Goal: Navigation & Orientation: Find specific page/section

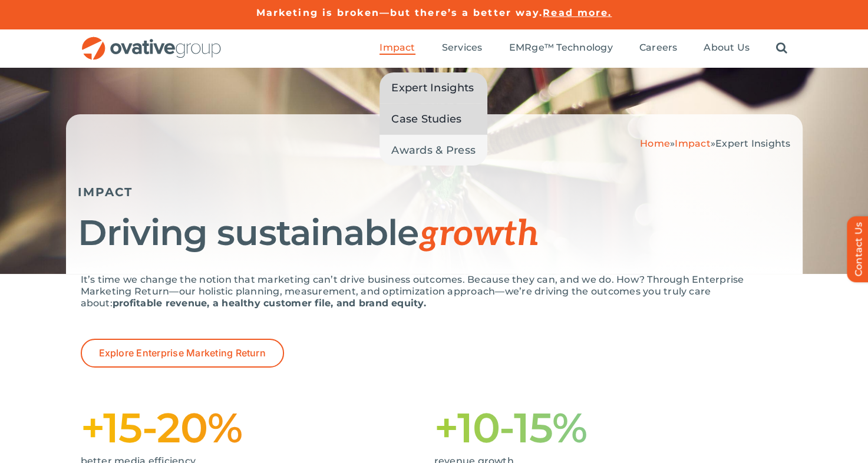
click at [411, 129] on link "Case Studies" at bounding box center [434, 119] width 108 height 31
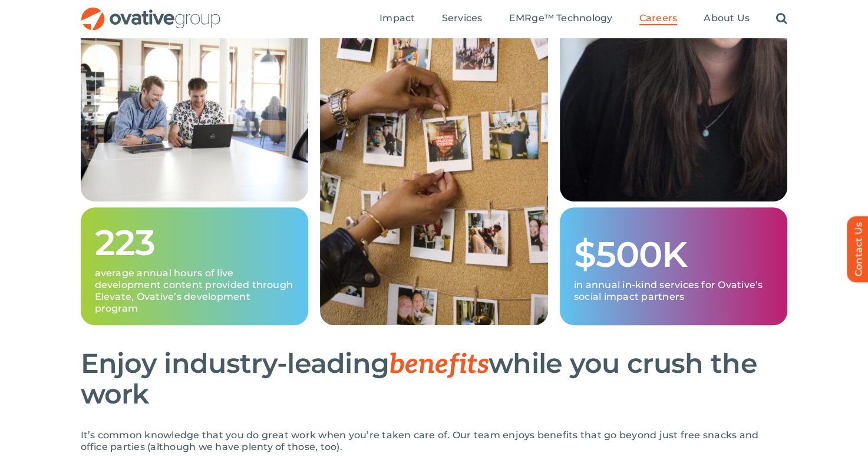
scroll to position [297, 0]
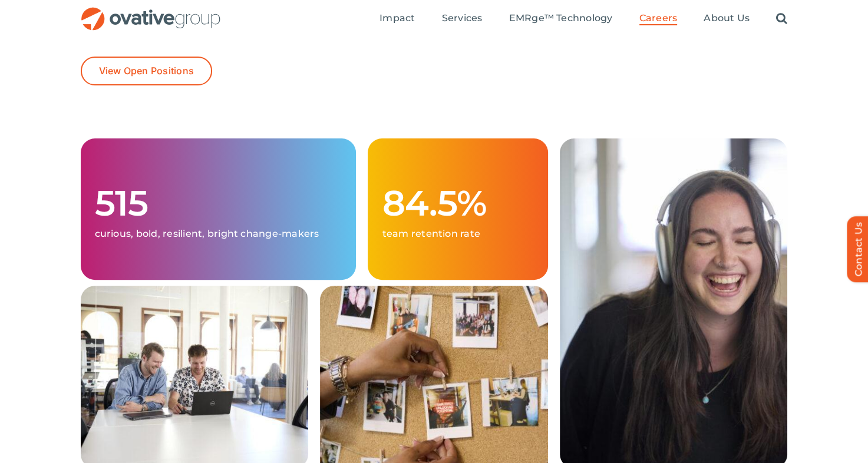
click at [653, 272] on img at bounding box center [674, 304] width 228 height 330
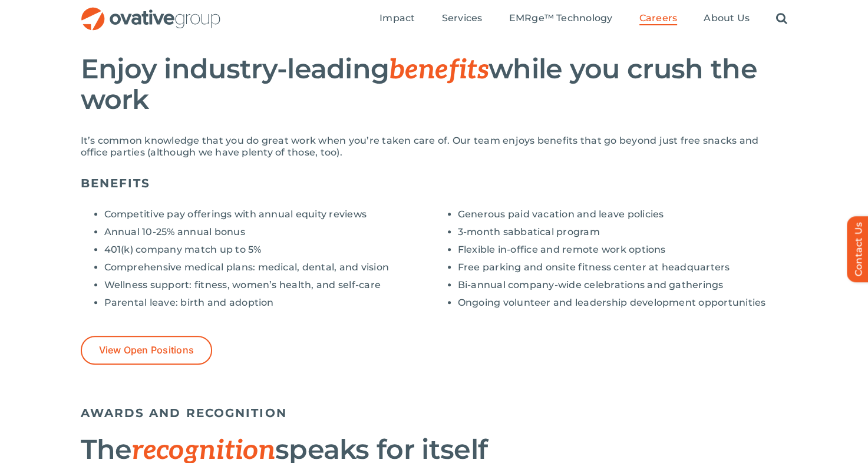
scroll to position [861, 0]
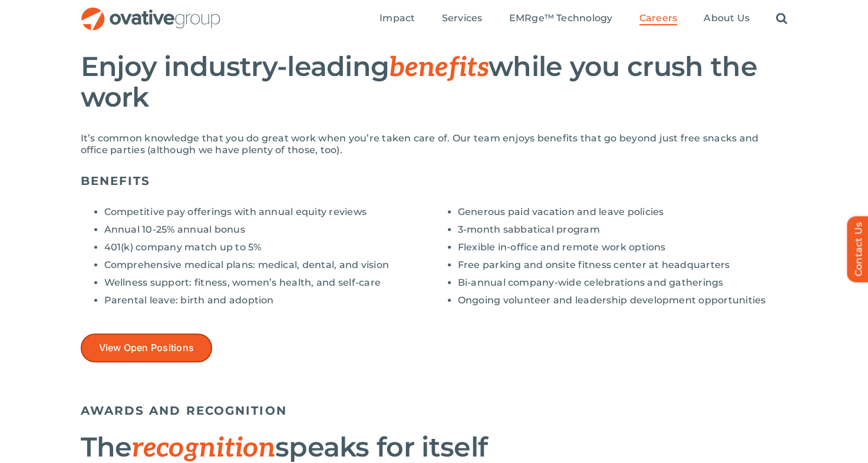
click at [118, 360] on link "View Open Positions" at bounding box center [147, 348] width 132 height 29
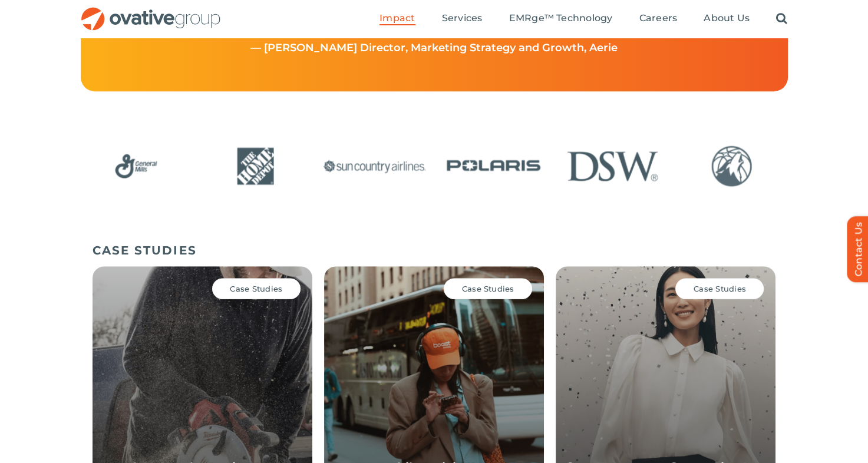
scroll to position [468, 0]
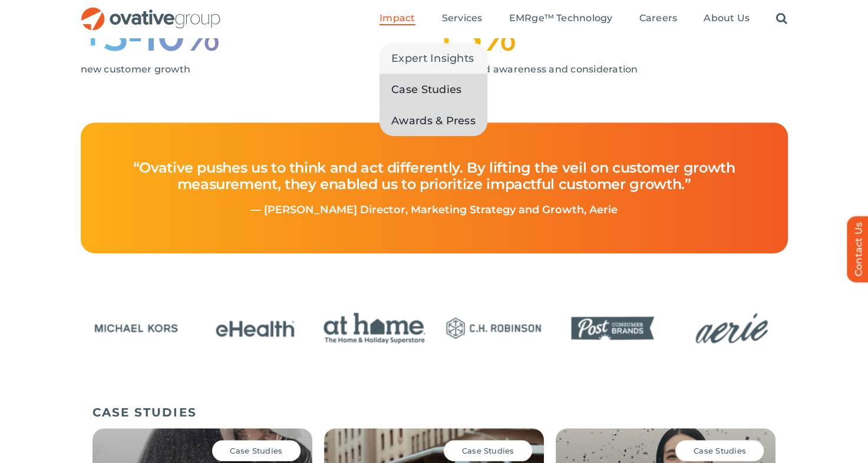
click at [403, 118] on span "Awards & Press" at bounding box center [433, 121] width 84 height 17
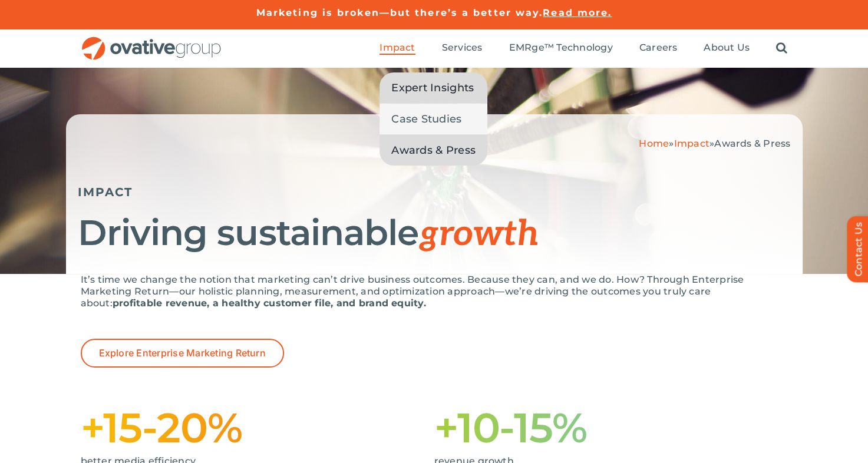
click at [408, 84] on span "Expert Insights" at bounding box center [432, 88] width 83 height 17
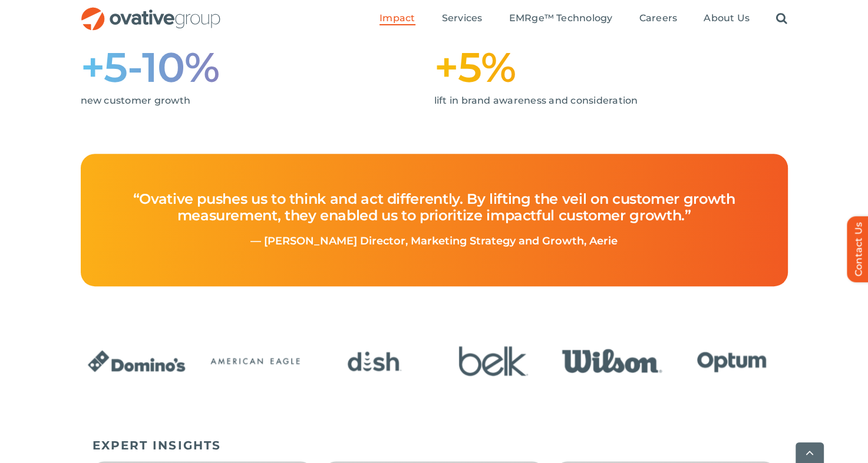
scroll to position [760, 0]
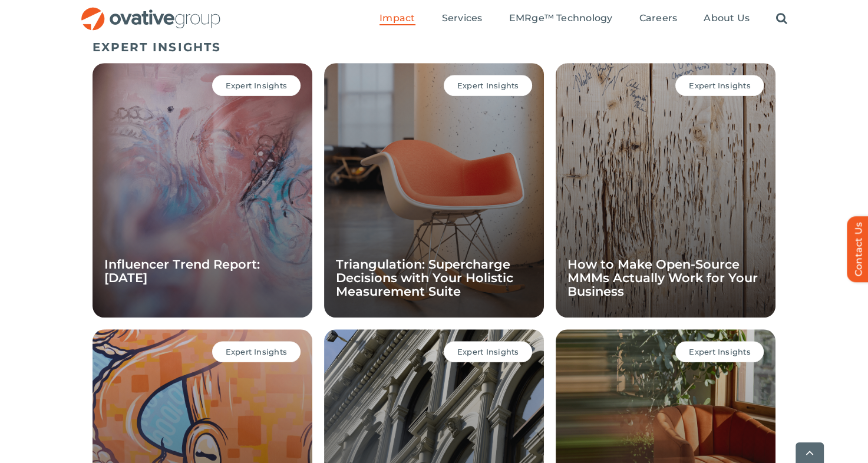
scroll to position [836, 0]
